Goal: Information Seeking & Learning: Understand process/instructions

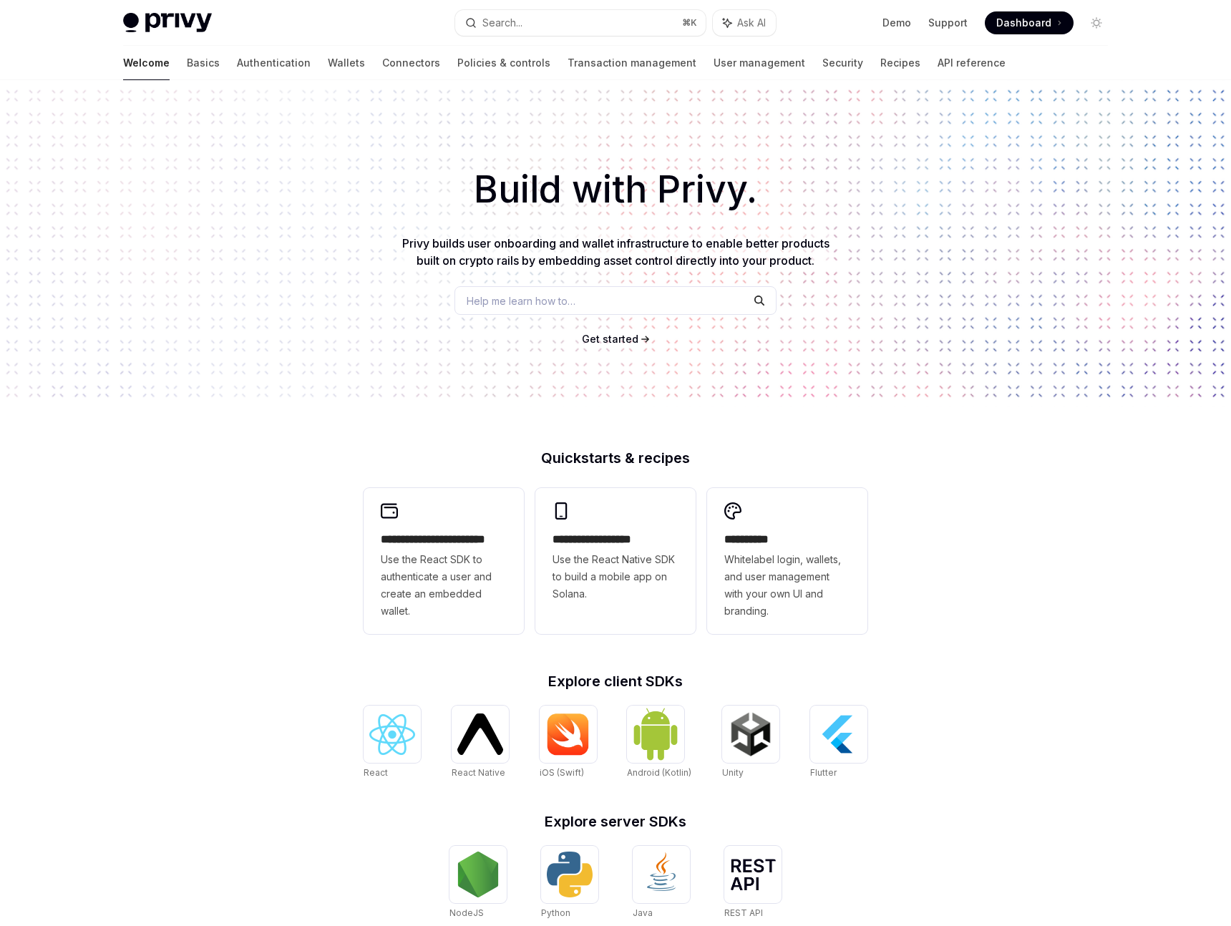
click at [296, 62] on div "Welcome Basics Authentication Wallets Connectors Policies & controls Transactio…" at bounding box center [564, 63] width 883 height 34
click at [328, 62] on link "Wallets" at bounding box center [346, 63] width 37 height 34
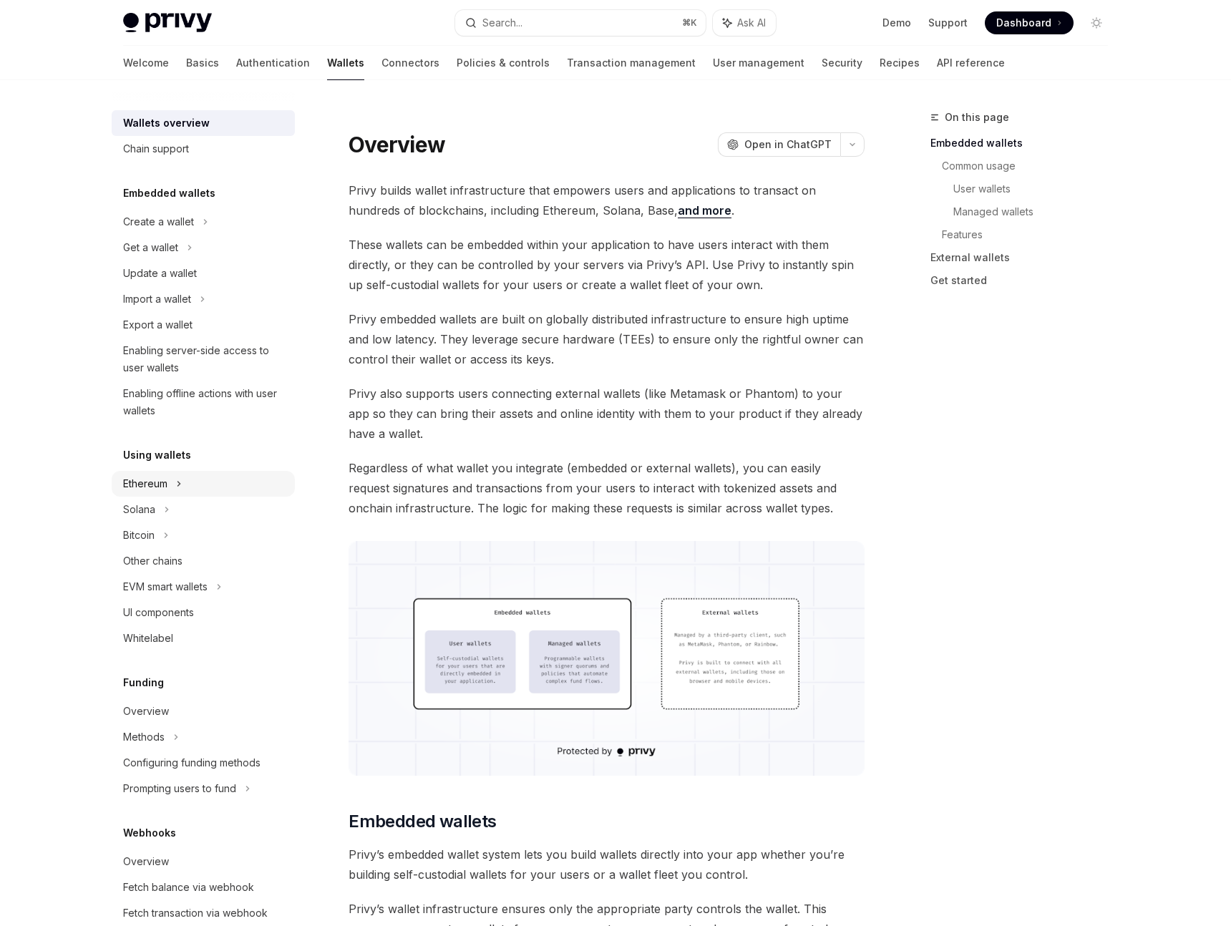
click at [152, 473] on div "Ethereum" at bounding box center [203, 484] width 183 height 26
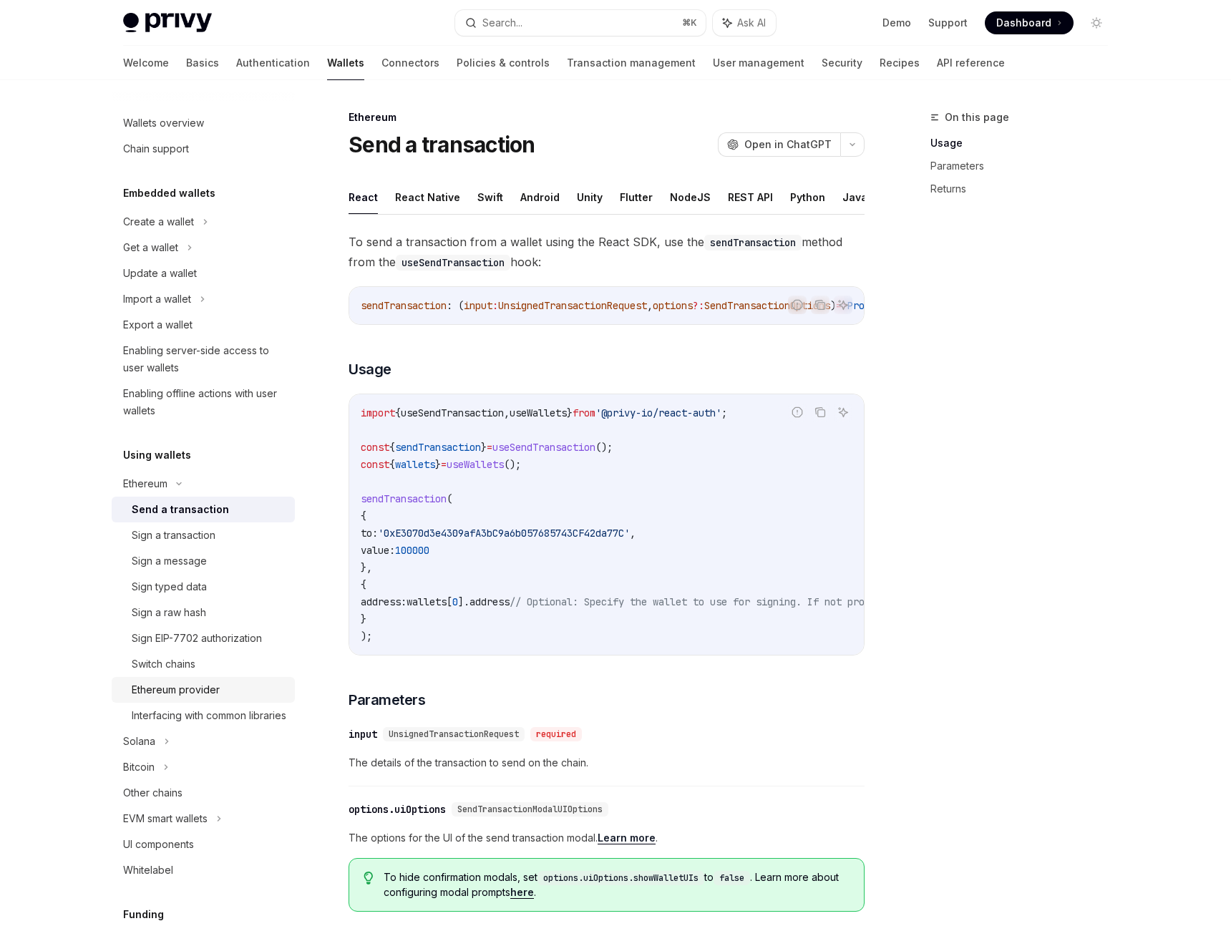
click at [164, 687] on div "Ethereum provider" at bounding box center [176, 690] width 88 height 17
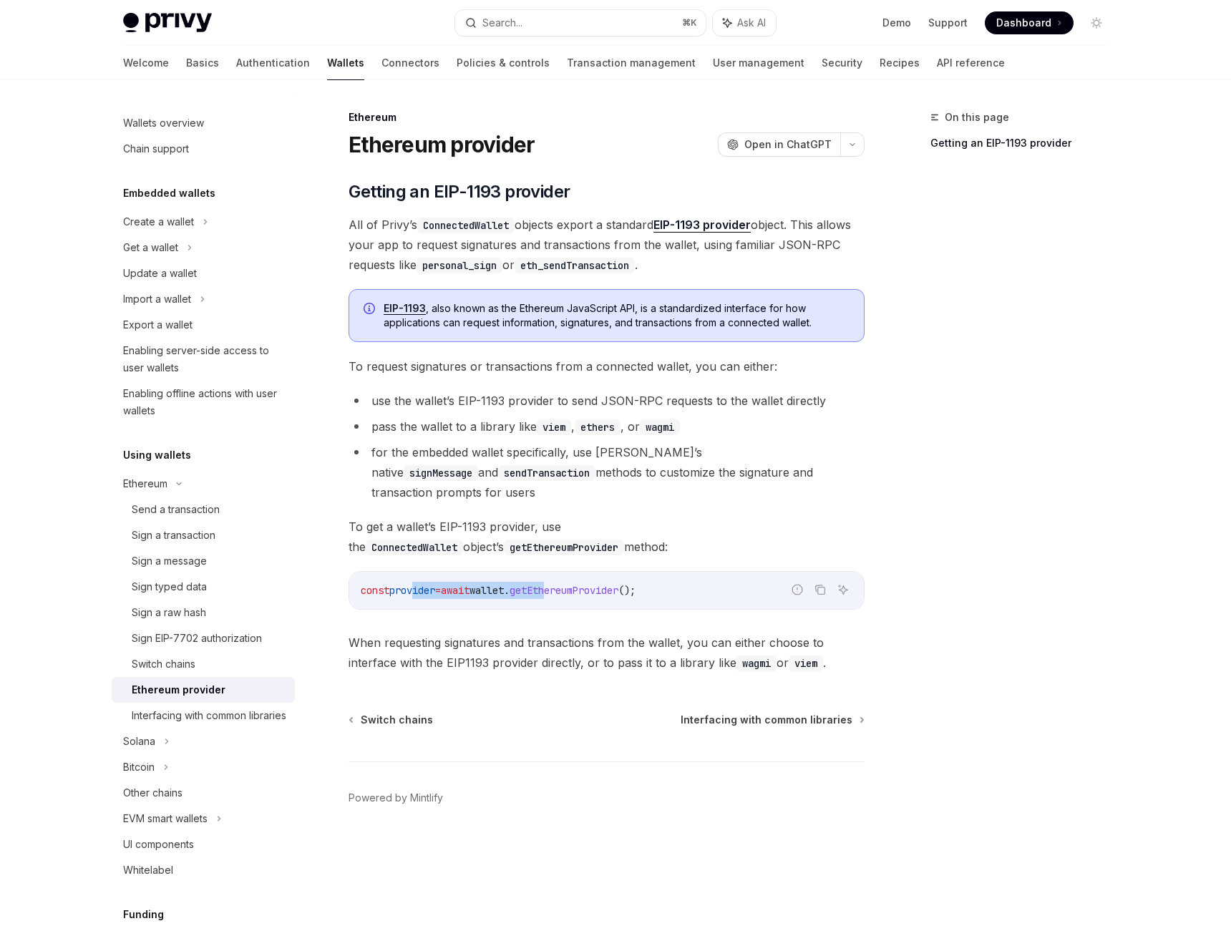
drag, startPoint x: 413, startPoint y: 572, endPoint x: 577, endPoint y: 572, distance: 163.9
click at [577, 584] on span "const provider = await wallet . getEthereumProvider ();" at bounding box center [498, 590] width 275 height 13
click at [577, 584] on span "getEthereumProvider" at bounding box center [564, 590] width 109 height 13
drag, startPoint x: 577, startPoint y: 572, endPoint x: 465, endPoint y: 568, distance: 111.7
click at [468, 584] on span "const provider = await wallet . getEthereumProvider ();" at bounding box center [498, 590] width 275 height 13
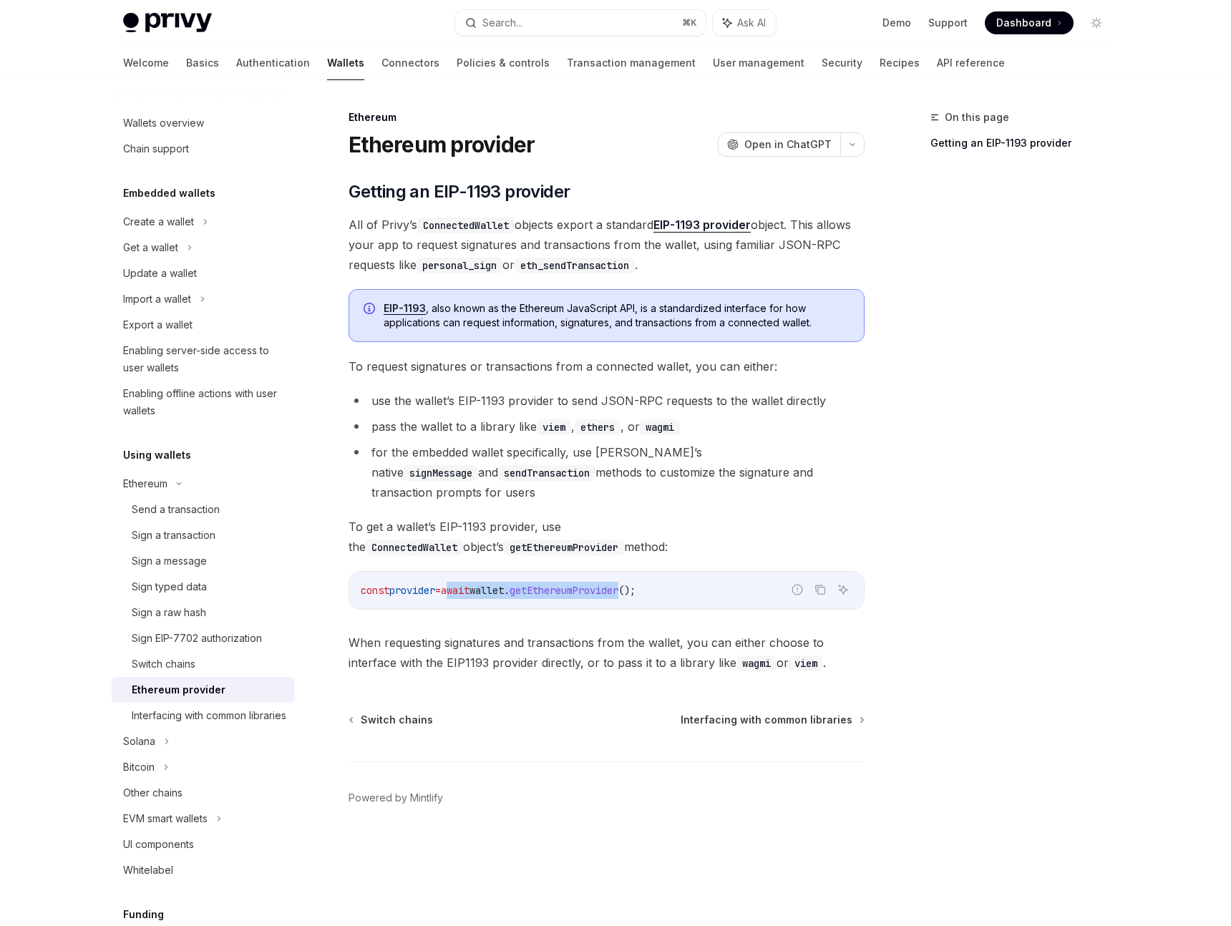
click at [465, 584] on span "await" at bounding box center [455, 590] width 29 height 13
click at [593, 584] on span "getEthereumProvider" at bounding box center [564, 590] width 109 height 13
click at [589, 584] on span "getEthereumProvider" at bounding box center [564, 590] width 109 height 13
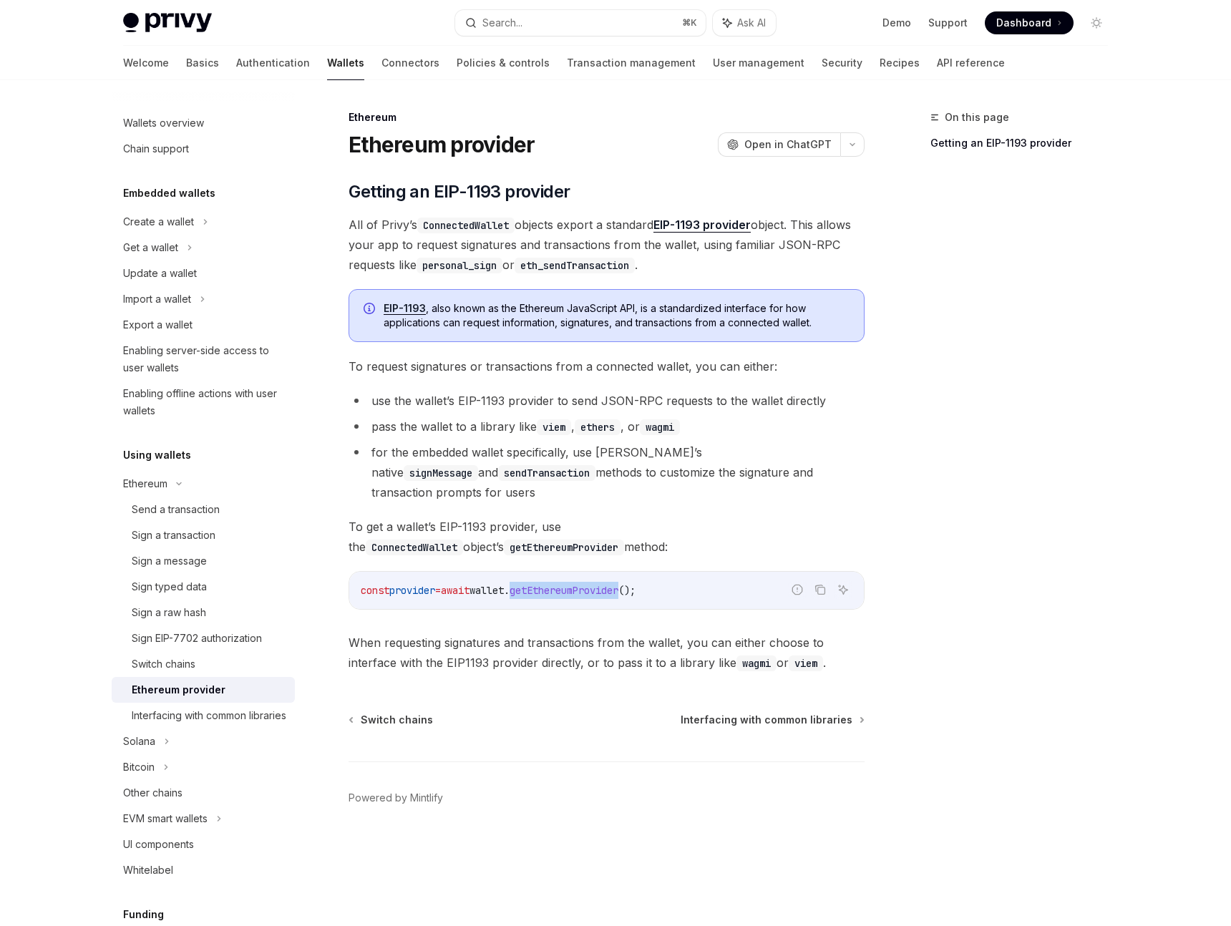
copy span "getEthereumProvider"
click at [478, 465] on code "signMessage" at bounding box center [441, 473] width 74 height 16
type textarea "*"
